Goal: Information Seeking & Learning: Learn about a topic

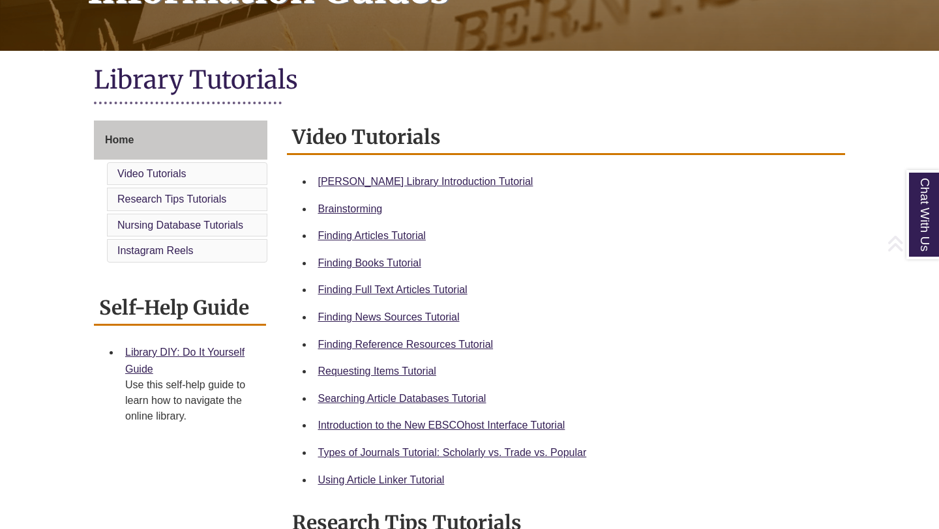
scroll to position [247, 0]
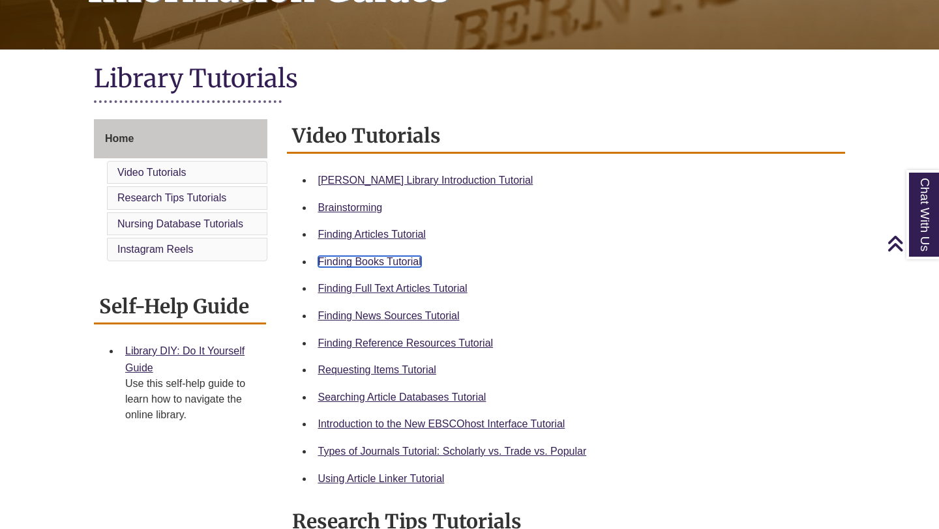
click at [381, 263] on link "Finding Books Tutorial" at bounding box center [369, 261] width 103 height 11
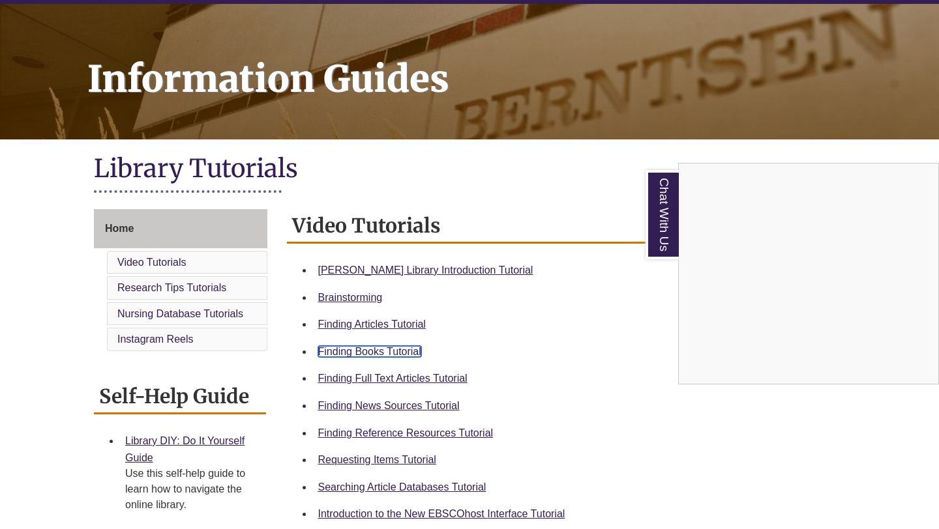
scroll to position [0, 0]
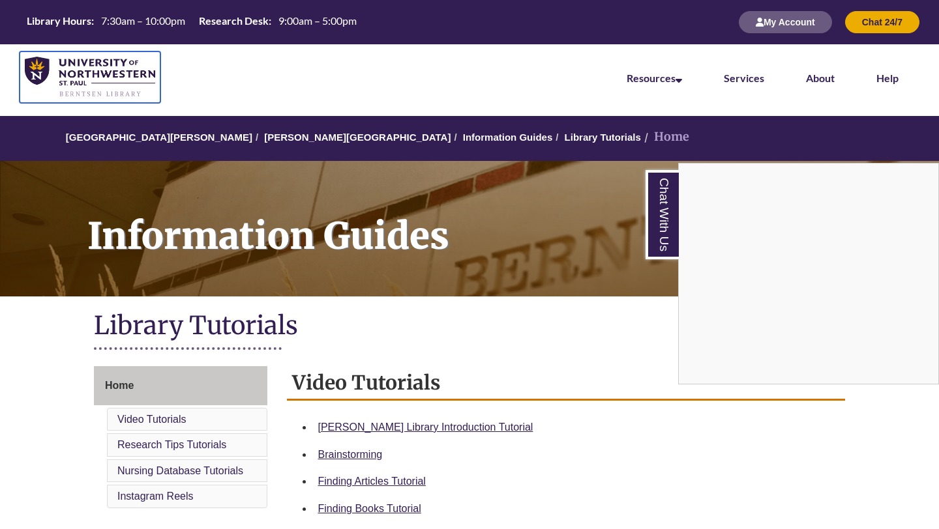
click at [36, 74] on img at bounding box center [90, 77] width 130 height 41
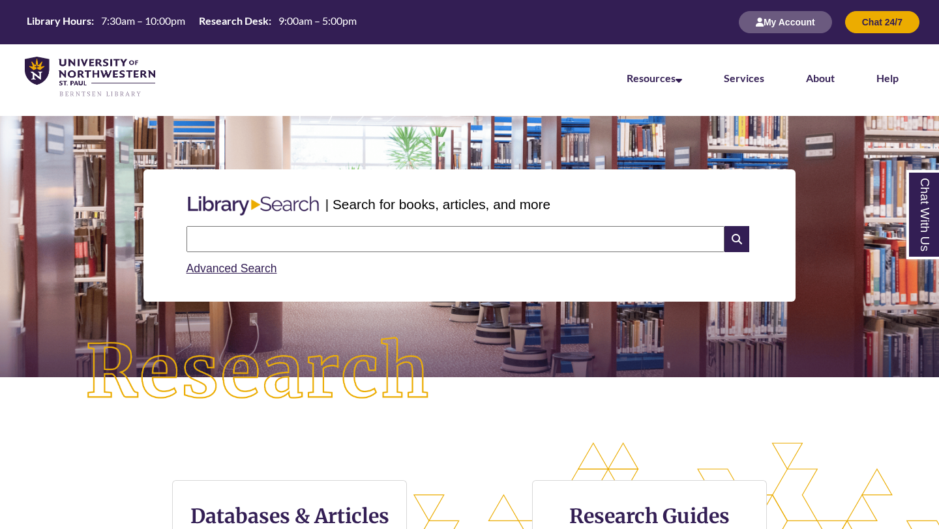
click at [287, 233] on input "text" at bounding box center [455, 239] width 538 height 26
type input "********"
click at [744, 245] on icon at bounding box center [736, 239] width 25 height 26
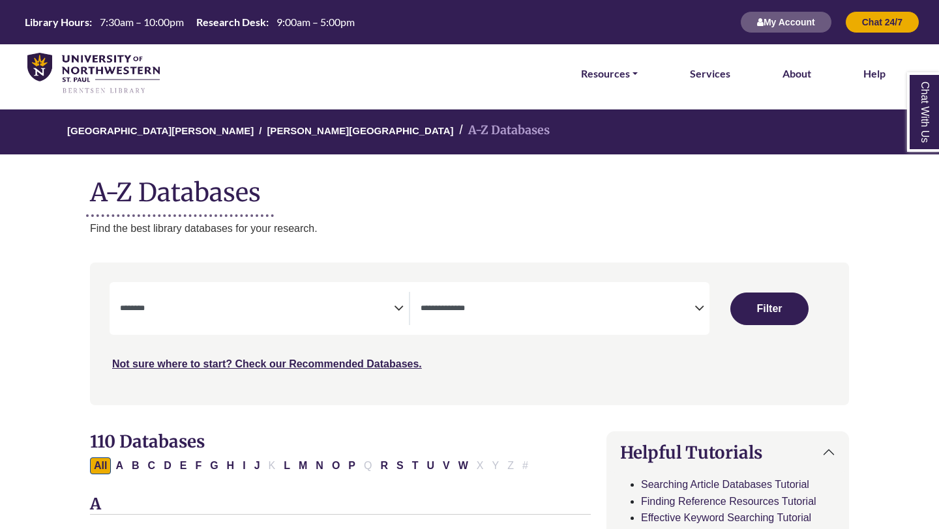
select select "Database Subject Filter"
select select "Database Types Filter"
click at [305, 315] on span "Search filters" at bounding box center [257, 308] width 274 height 33
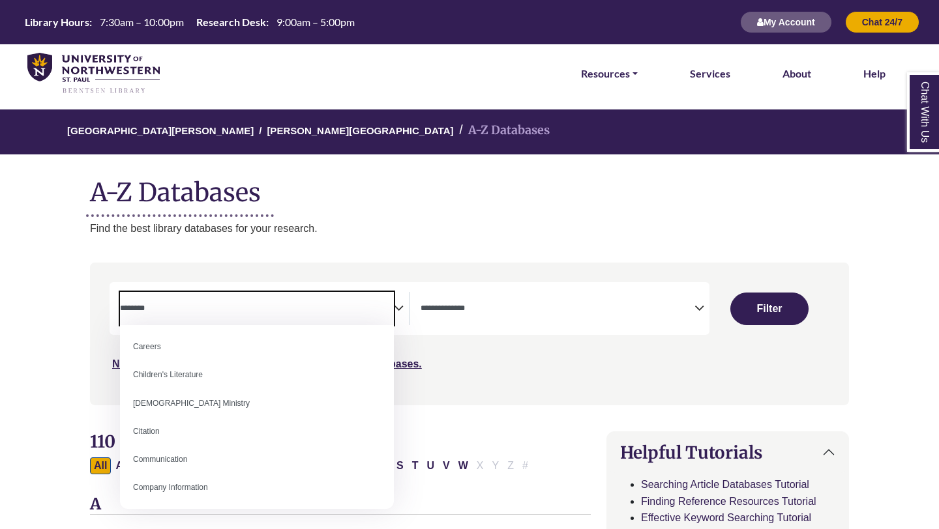
scroll to position [145, 0]
click at [379, 201] on h1 "A-Z Databases" at bounding box center [469, 188] width 759 height 40
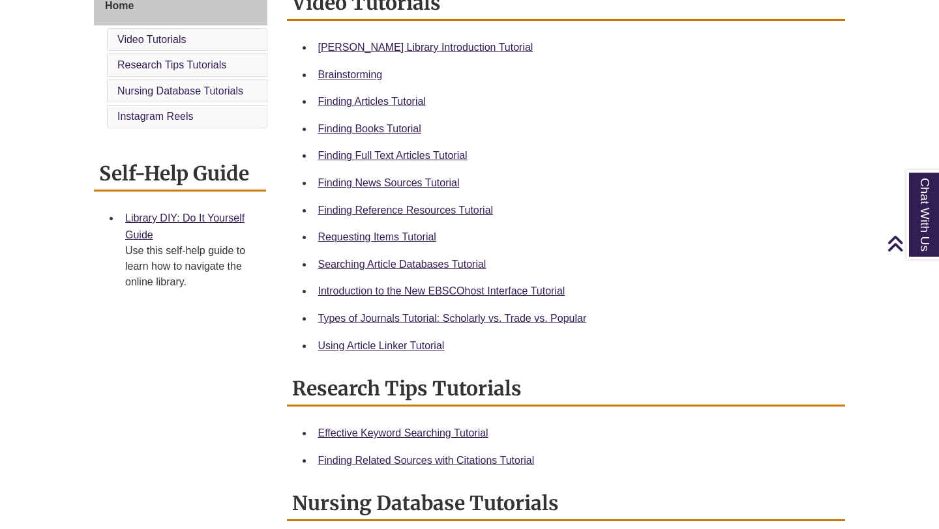
scroll to position [381, 0]
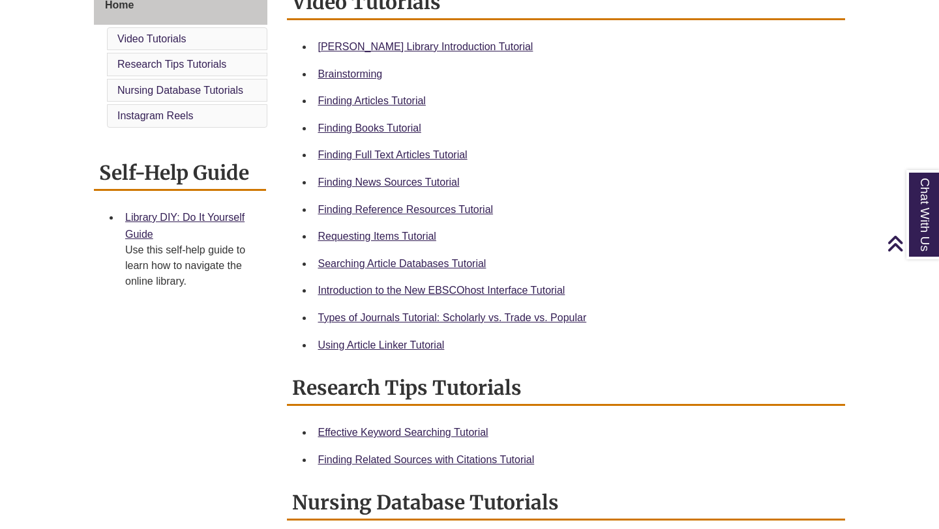
click at [358, 243] on div "Requesting Items Tutorial" at bounding box center [576, 236] width 517 height 17
click at [360, 239] on link "Requesting Items Tutorial" at bounding box center [377, 236] width 118 height 11
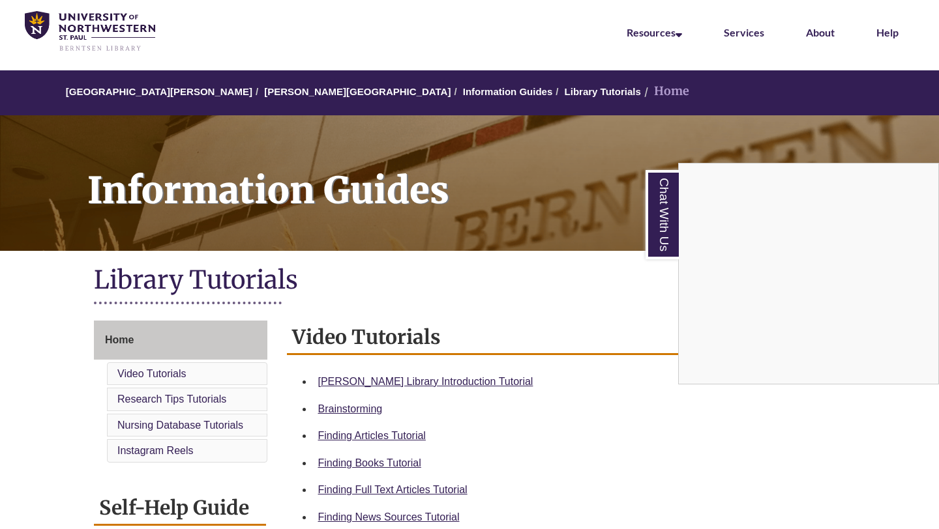
scroll to position [0, 0]
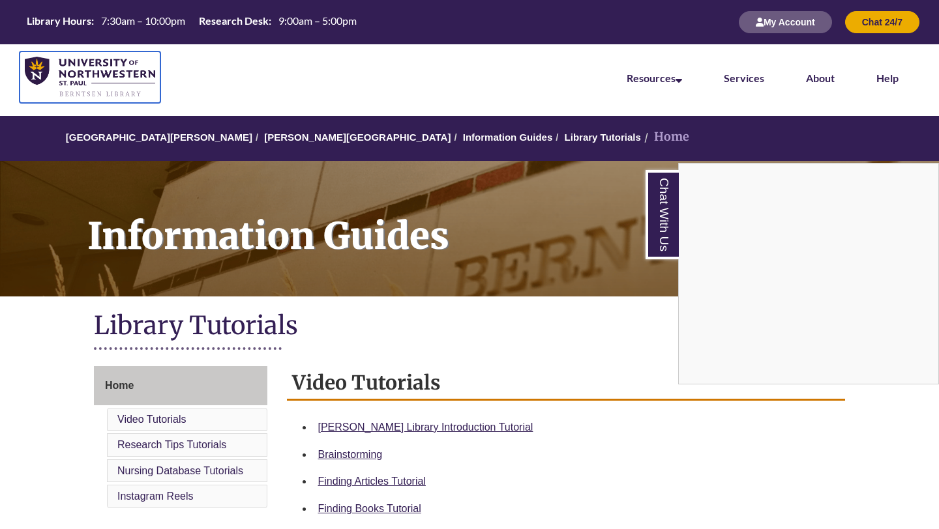
click at [44, 70] on img at bounding box center [90, 77] width 130 height 41
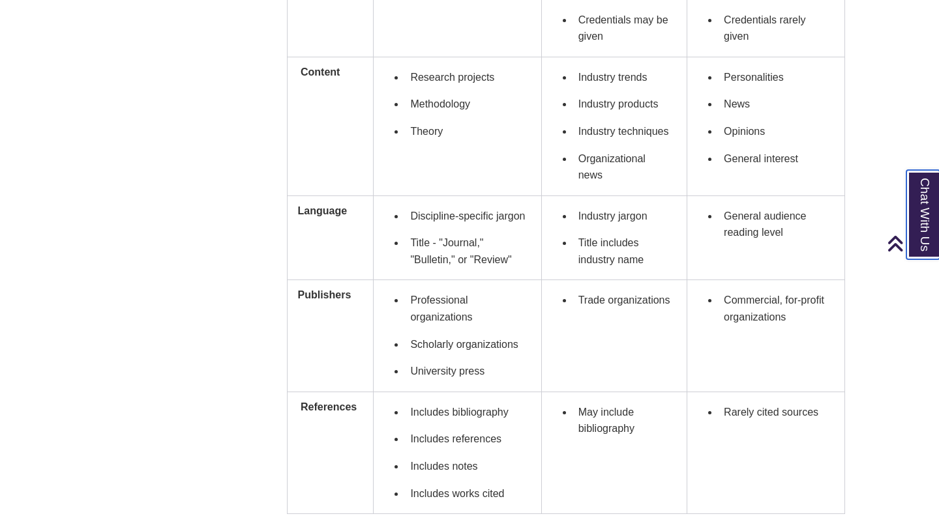
scroll to position [946, 0]
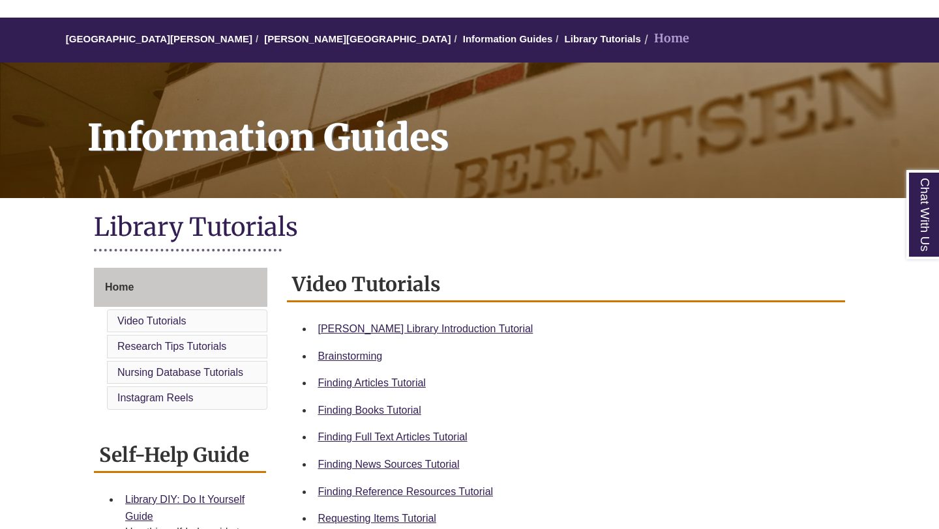
scroll to position [99, 0]
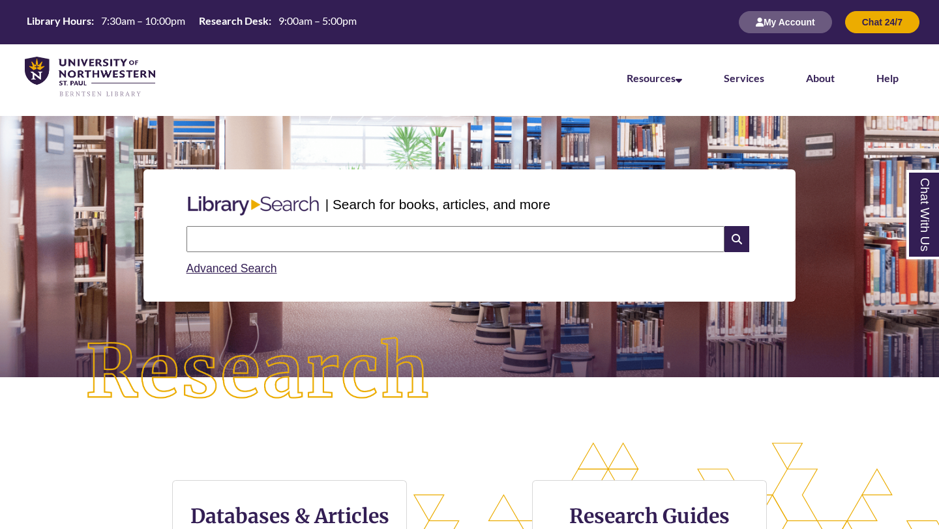
click at [269, 235] on input "text" at bounding box center [455, 239] width 538 height 26
type input "********"
click at [736, 246] on icon at bounding box center [736, 239] width 25 height 26
